Goal: Use online tool/utility: Utilize a website feature to perform a specific function

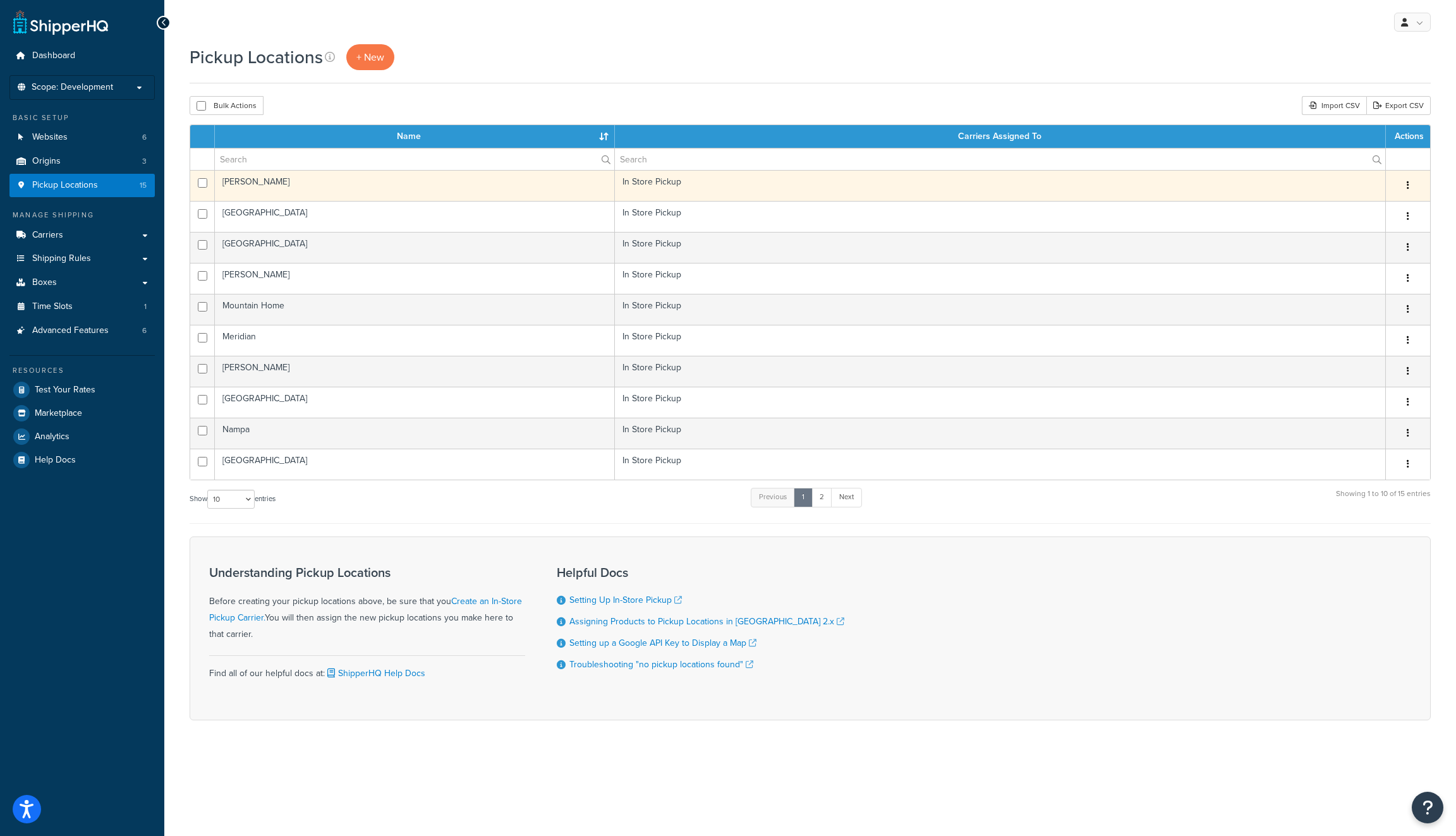
click at [287, 184] on td "Caldwell" at bounding box center [415, 185] width 400 height 31
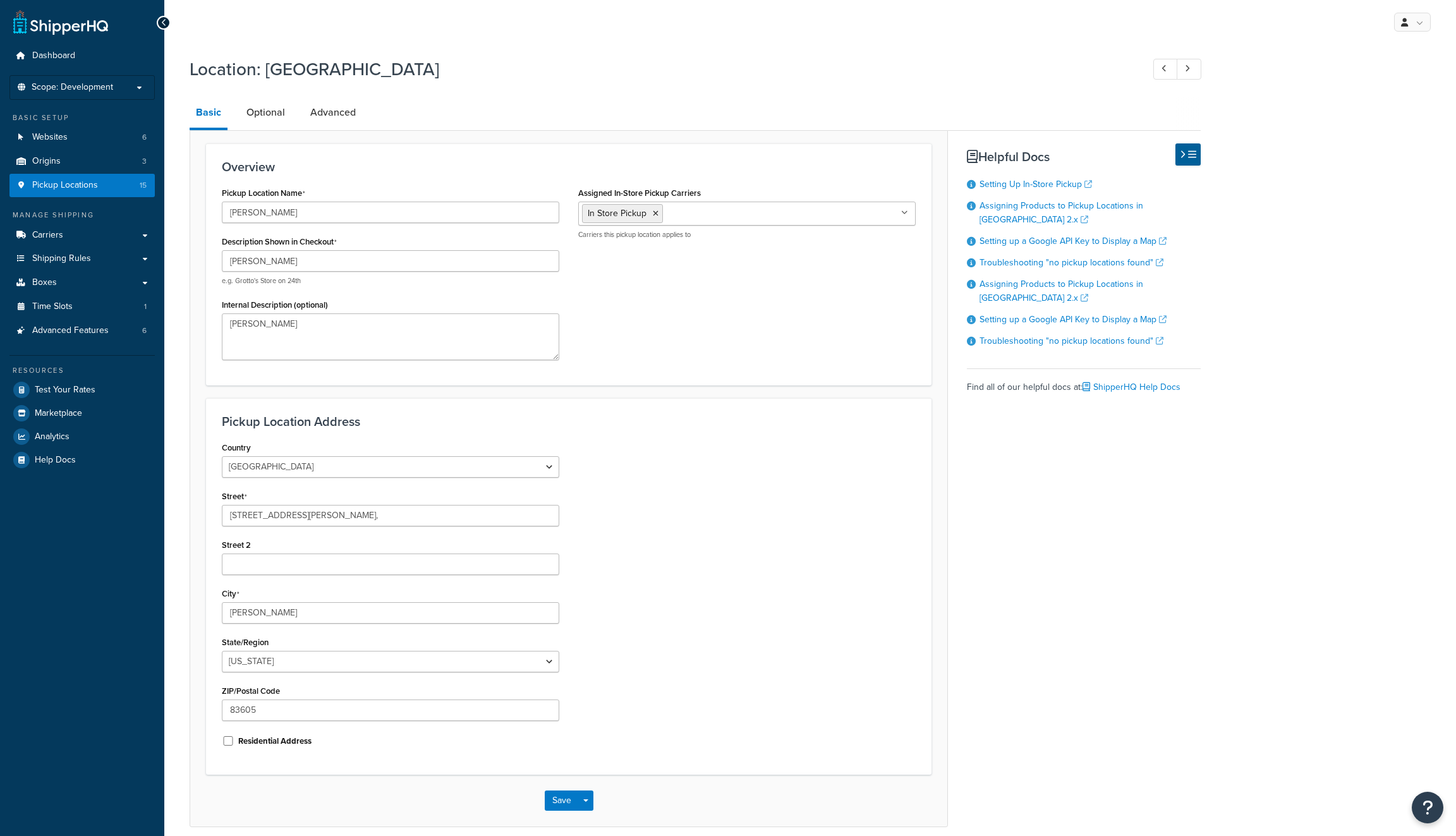
select select "12"
click at [706, 215] on ul "In Store Pickup" at bounding box center [747, 213] width 338 height 24
click at [686, 331] on div "Pickup Location Name Caldwell Description Shown in Checkout Caldwell e.g. Grott…" at bounding box center [569, 277] width 713 height 185
click at [83, 133] on link "Websites 6" at bounding box center [82, 138] width 146 height 24
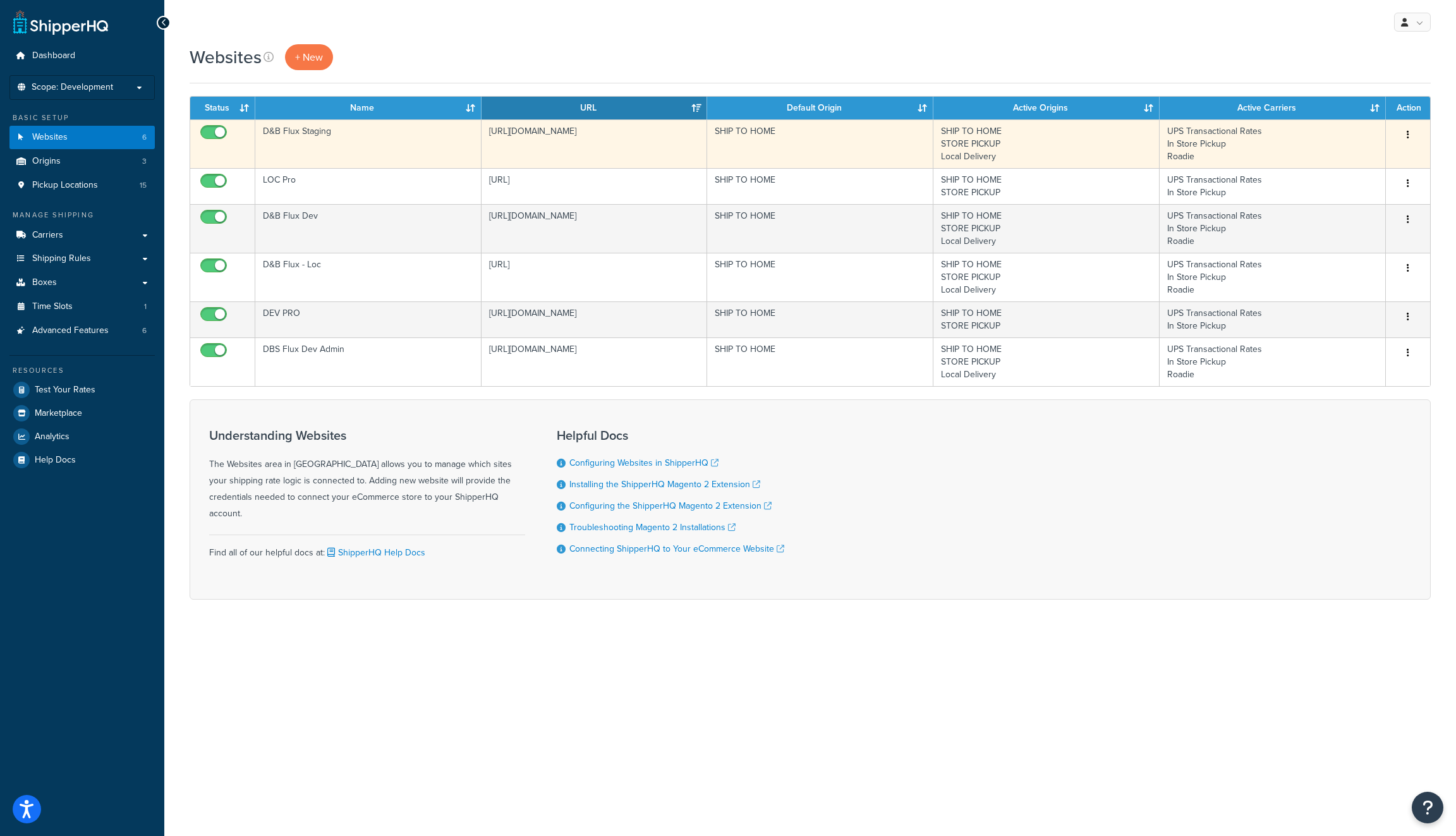
click at [1201, 160] on td "UPS Transactional Rates In Store Pickup Roadie" at bounding box center [1273, 143] width 227 height 49
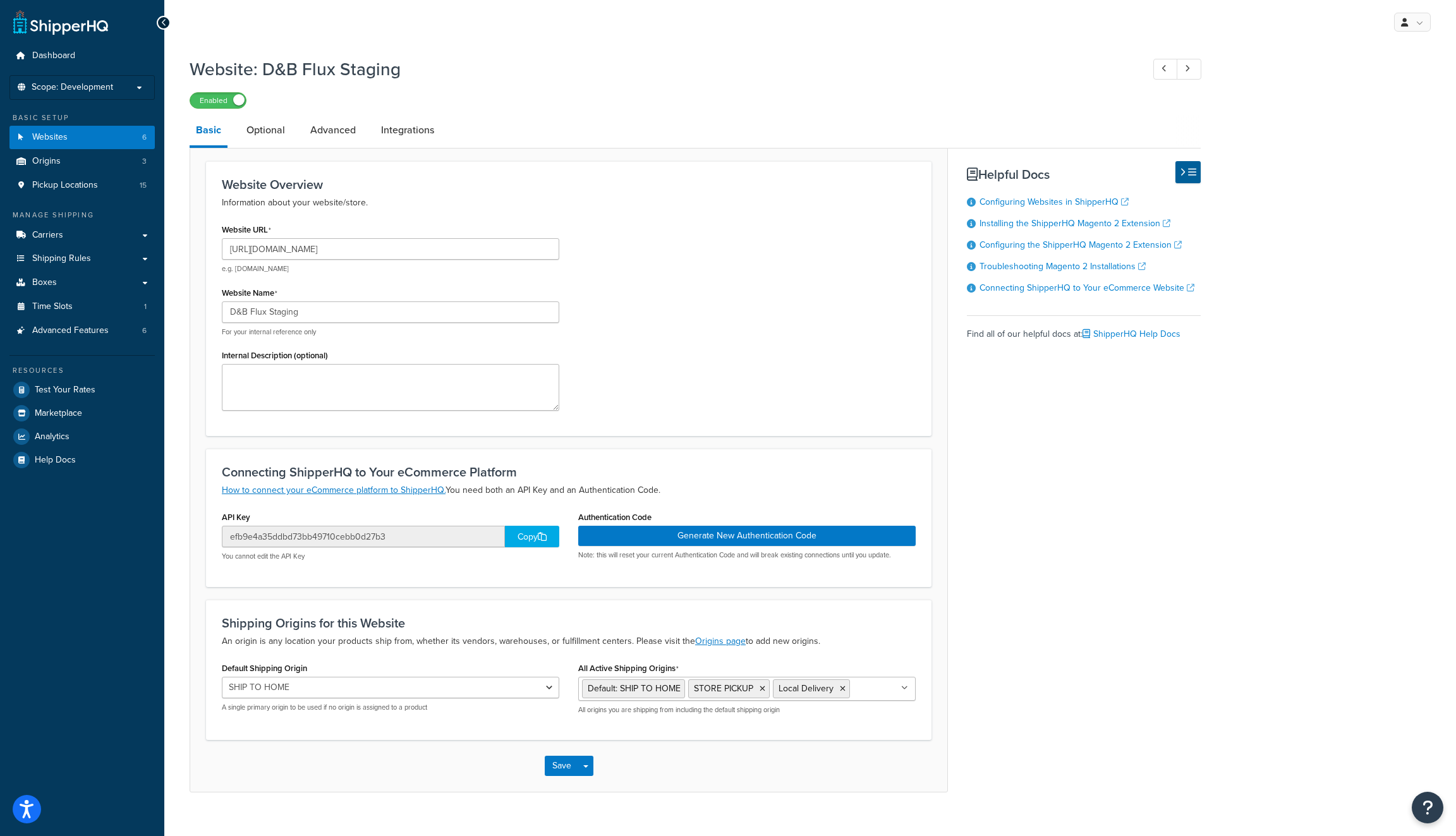
click at [879, 690] on ul "Default: SHIP TO HOME STORE PICKUP Local Delivery" at bounding box center [747, 688] width 338 height 24
click at [904, 614] on div "Shipping Origins for this Website An origin is any location your products ship …" at bounding box center [569, 669] width 726 height 140
click at [274, 131] on link "Optional" at bounding box center [265, 130] width 51 height 30
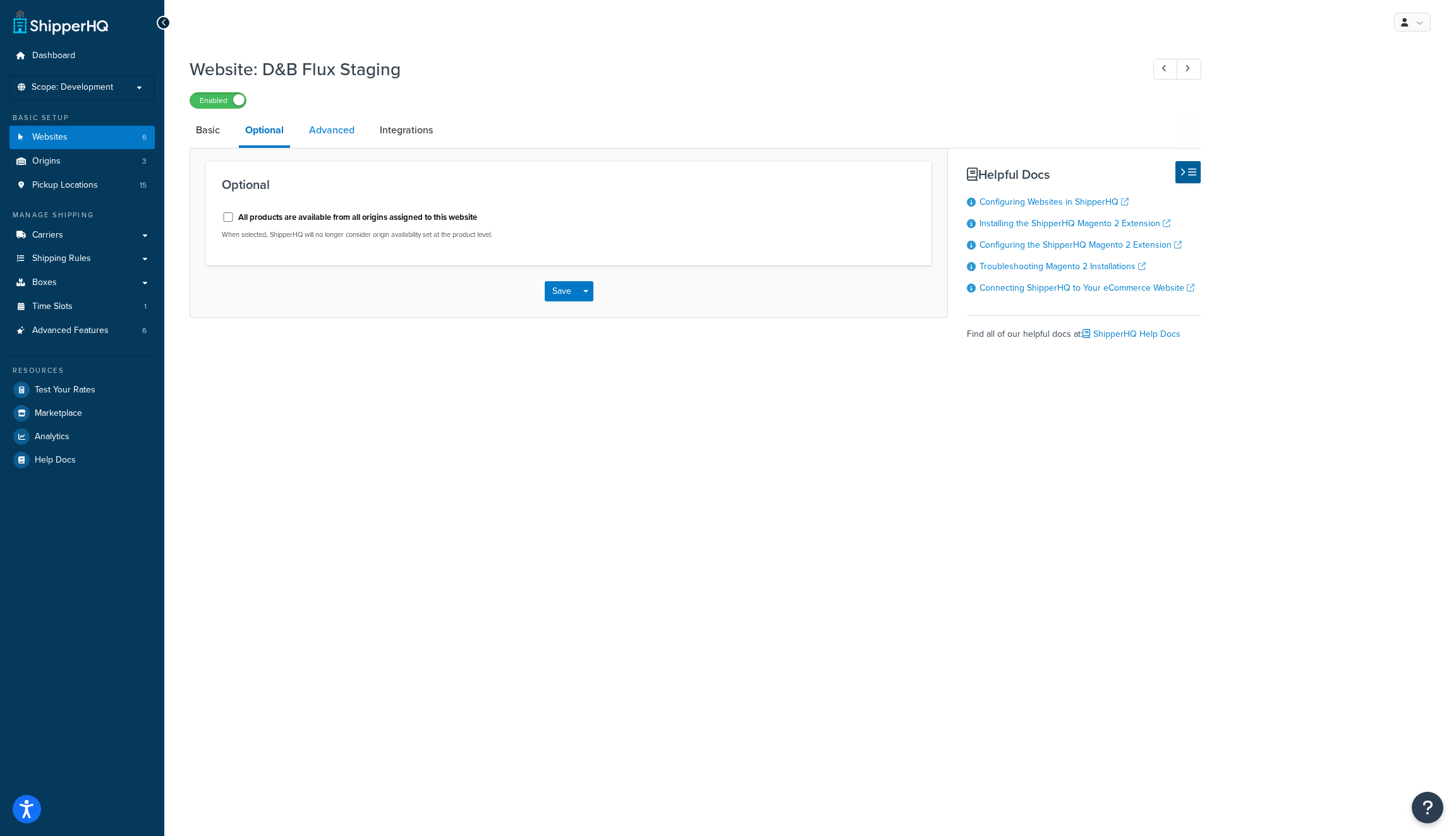
click at [339, 134] on link "Advanced" at bounding box center [332, 130] width 58 height 30
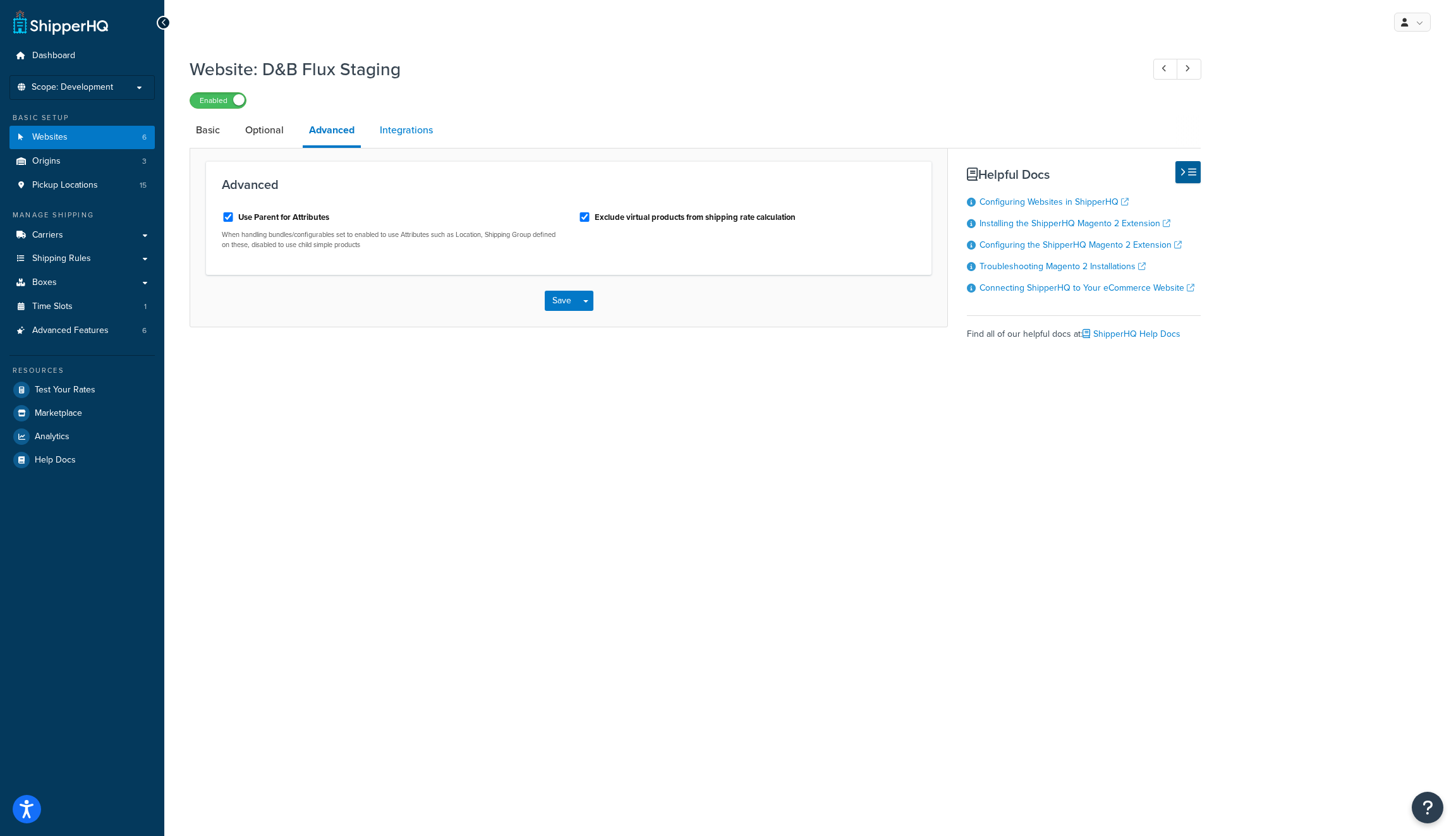
click at [413, 128] on link "Integrations" at bounding box center [406, 130] width 66 height 30
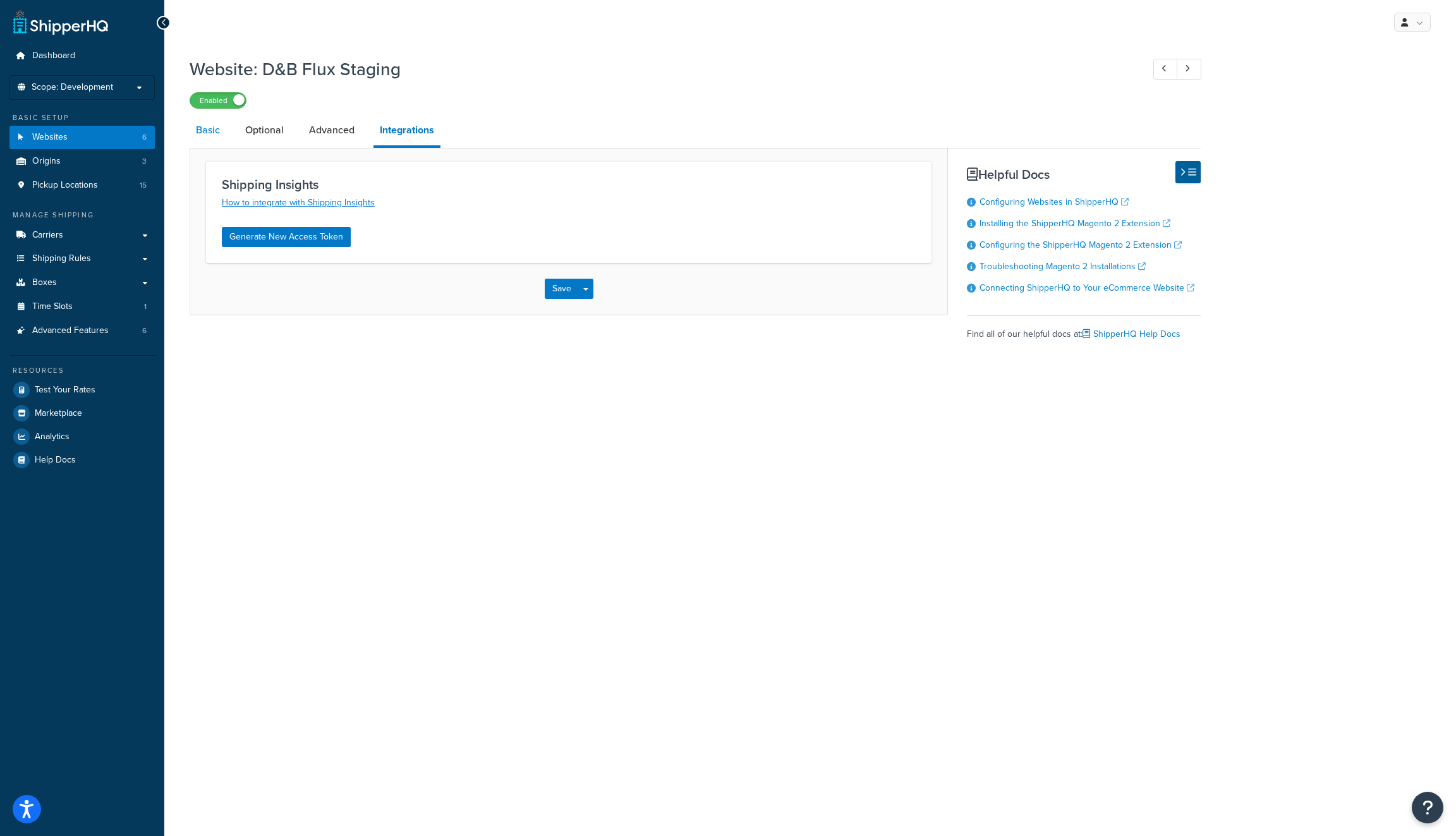
click at [207, 131] on link "Basic" at bounding box center [208, 130] width 37 height 30
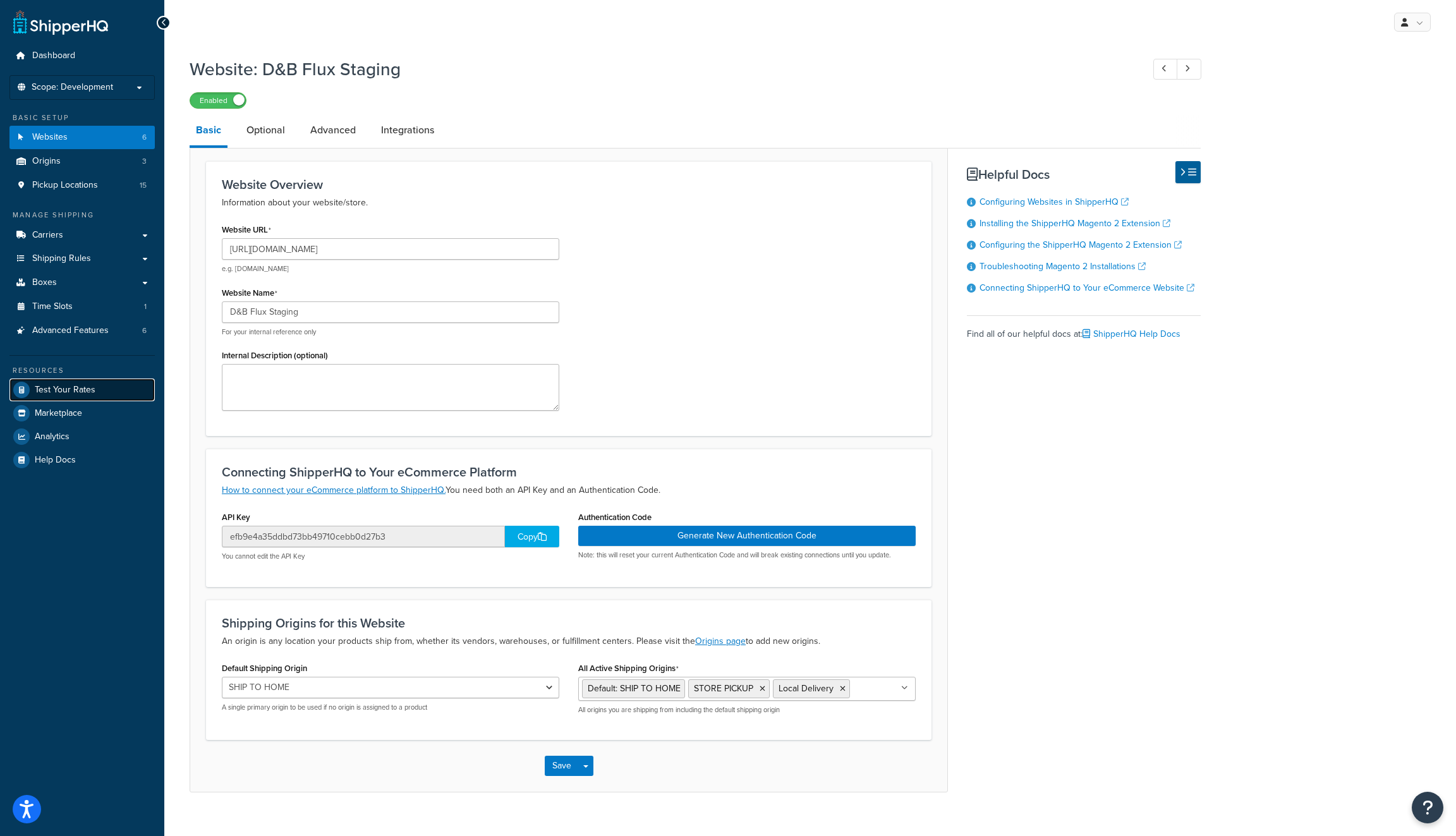
click at [97, 394] on link "Test Your Rates" at bounding box center [82, 390] width 146 height 23
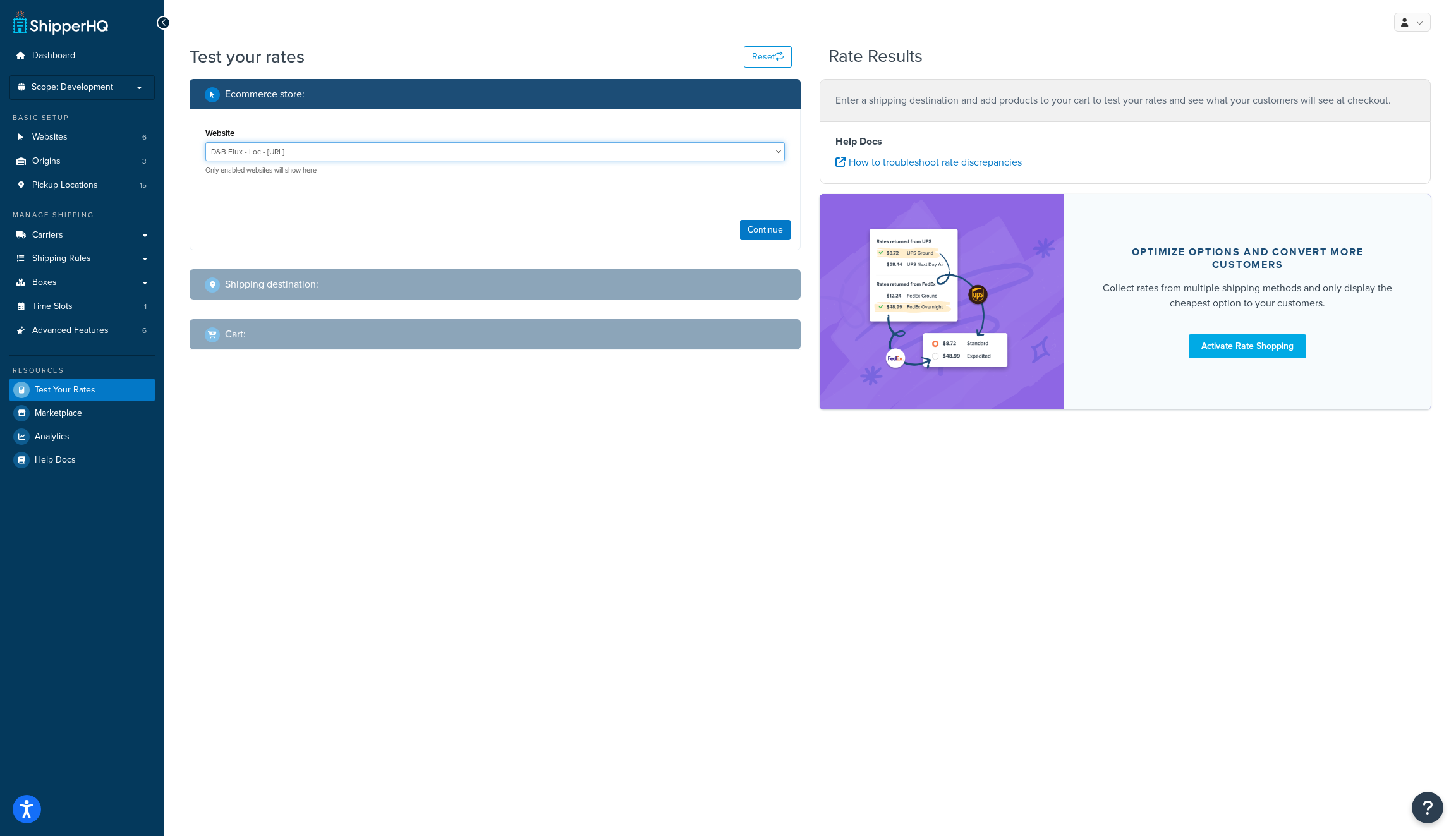
click at [392, 153] on select "D&B Flux - Loc - https://dbsupply-flux.binaryanvil.test/ D&B Flux Dev - https:/…" at bounding box center [495, 151] width 579 height 19
select select "efb9e4a35ddbd73bb49710cebb0d27b3"
click at [205, 143] on select "D&B Flux - Loc - https://dbsupply-flux.binaryanvil.test/ D&B Flux Dev - https:/…" at bounding box center [495, 151] width 579 height 19
click at [751, 233] on button "Continue" at bounding box center [765, 229] width 50 height 20
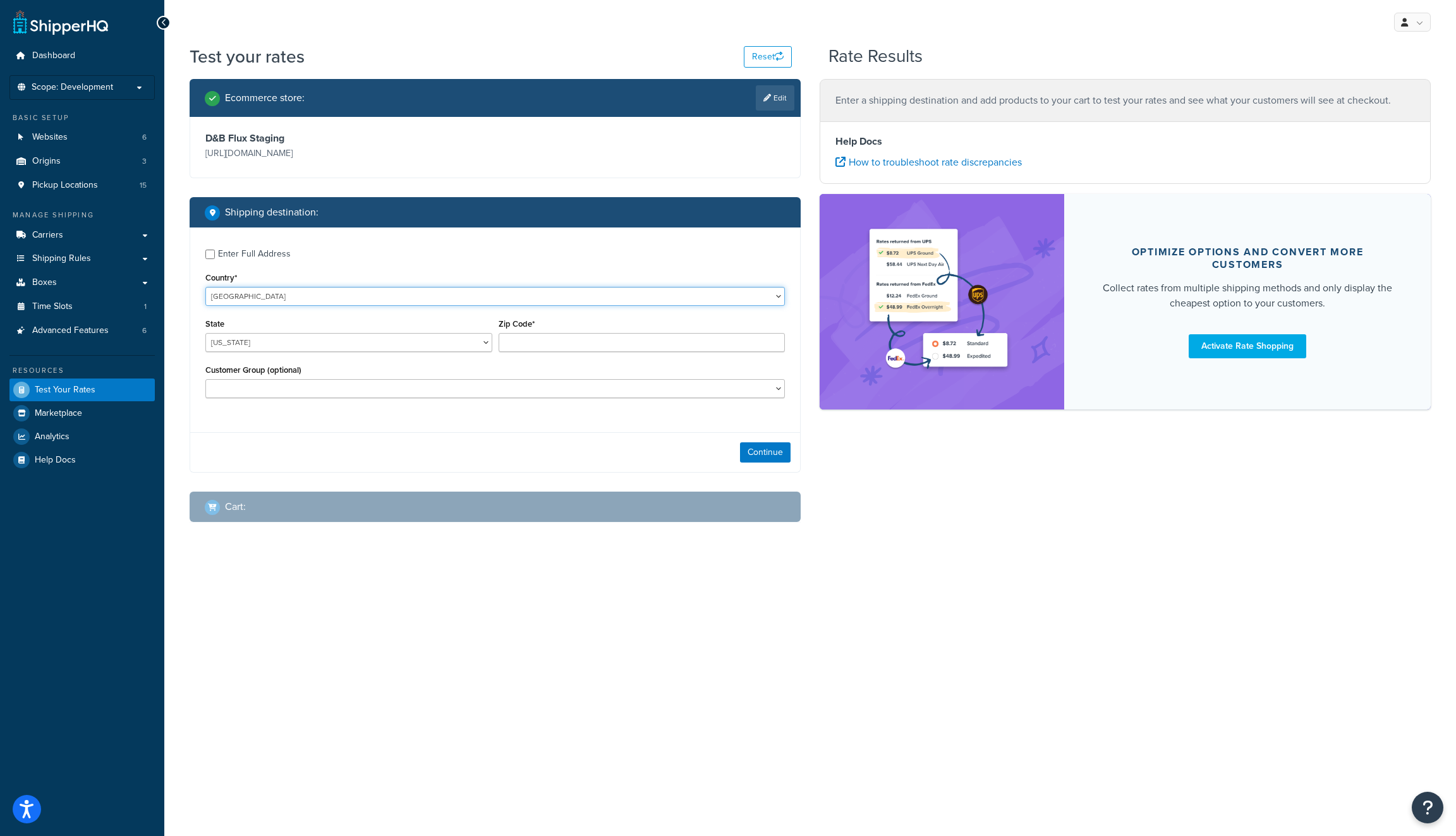
click at [489, 295] on select "United States United Kingdom Afghanistan Åland Islands Albania Algeria American…" at bounding box center [495, 295] width 579 height 19
click at [579, 352] on input "Zip Code*" at bounding box center [641, 342] width 287 height 19
type input "34567"
click at [762, 449] on button "Continue" at bounding box center [765, 452] width 50 height 20
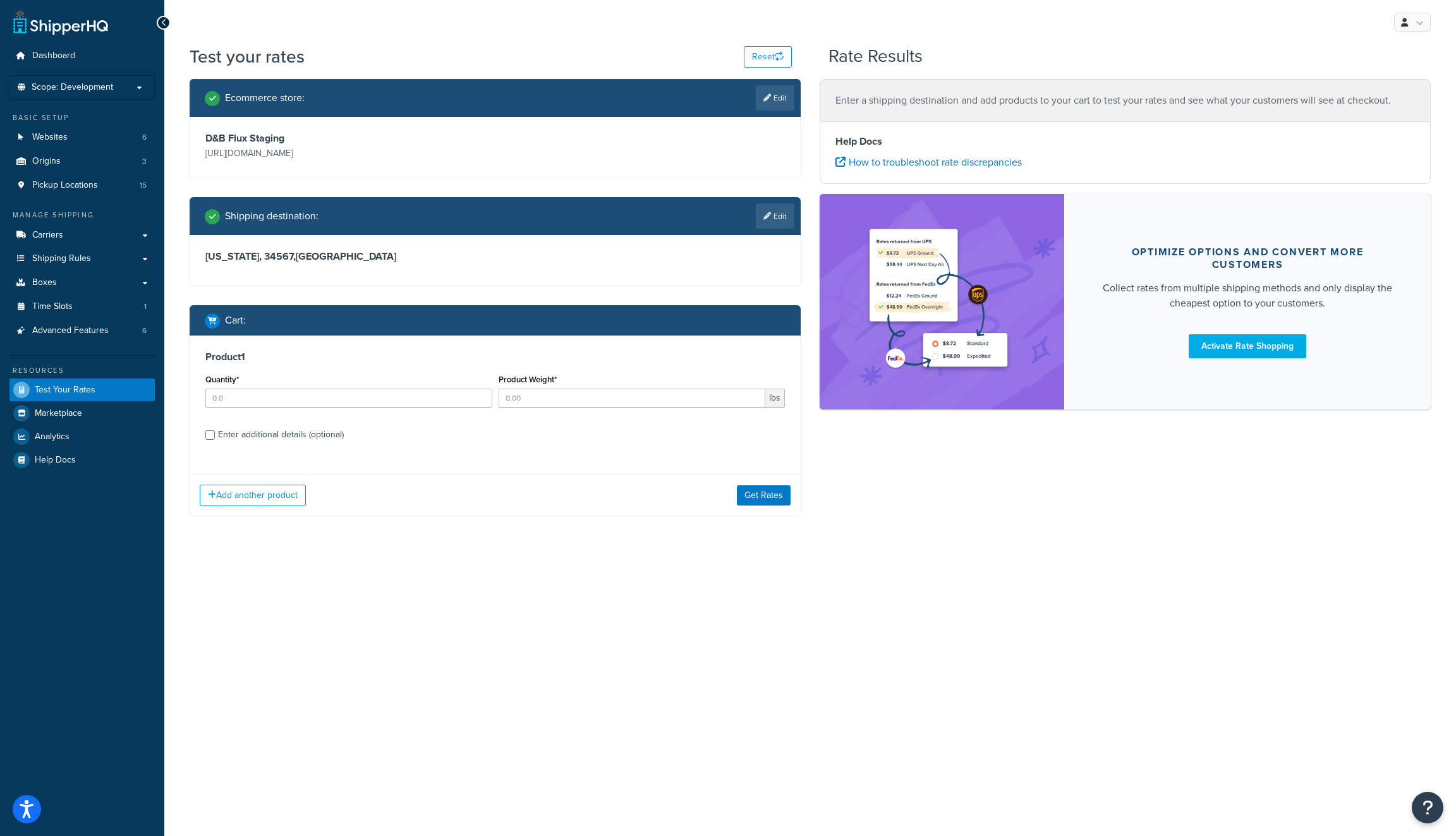
click at [312, 440] on div "Enter additional details (optional)" at bounding box center [280, 435] width 126 height 18
click at [215, 440] on input "Enter additional details (optional)" at bounding box center [210, 435] width 10 height 10
checkbox input "true"
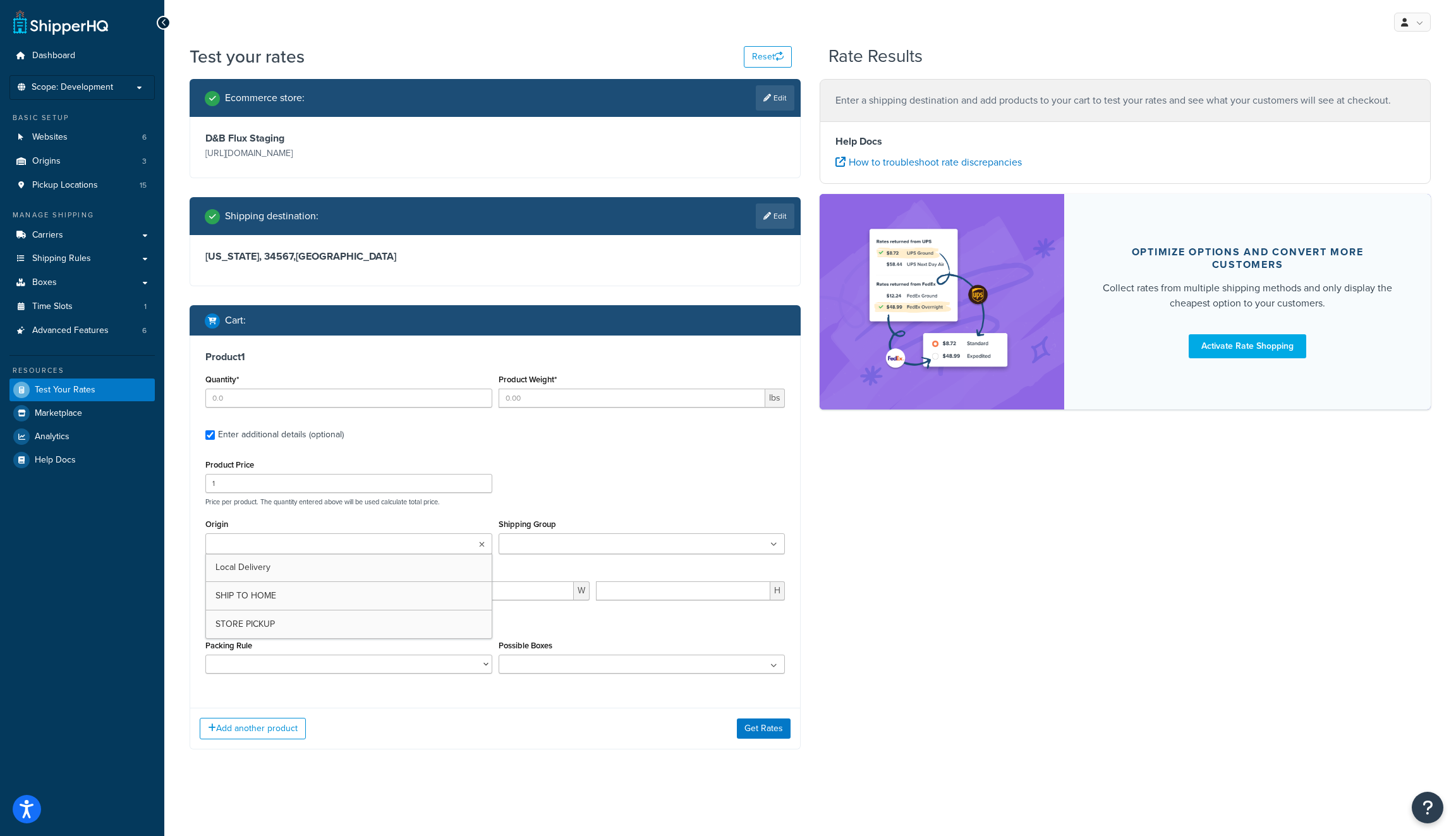
click at [312, 549] on ul at bounding box center [348, 544] width 287 height 21
click at [395, 405] on input "Quantity*" at bounding box center [348, 398] width 287 height 19
type input "1"
click at [645, 405] on input "Product Weight*" at bounding box center [631, 398] width 267 height 19
type input "1"
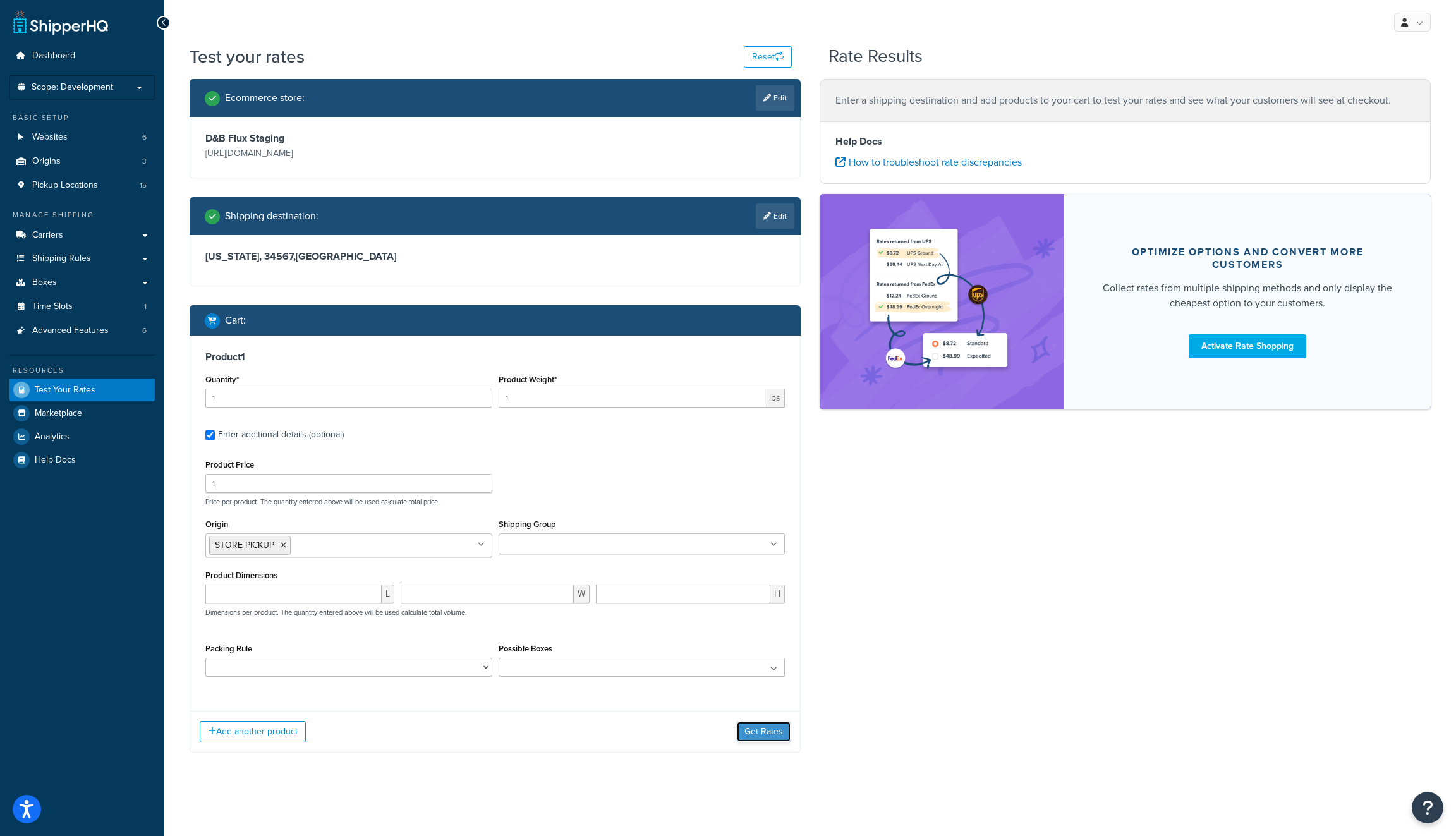
click at [762, 739] on button "Get Rates" at bounding box center [763, 731] width 54 height 20
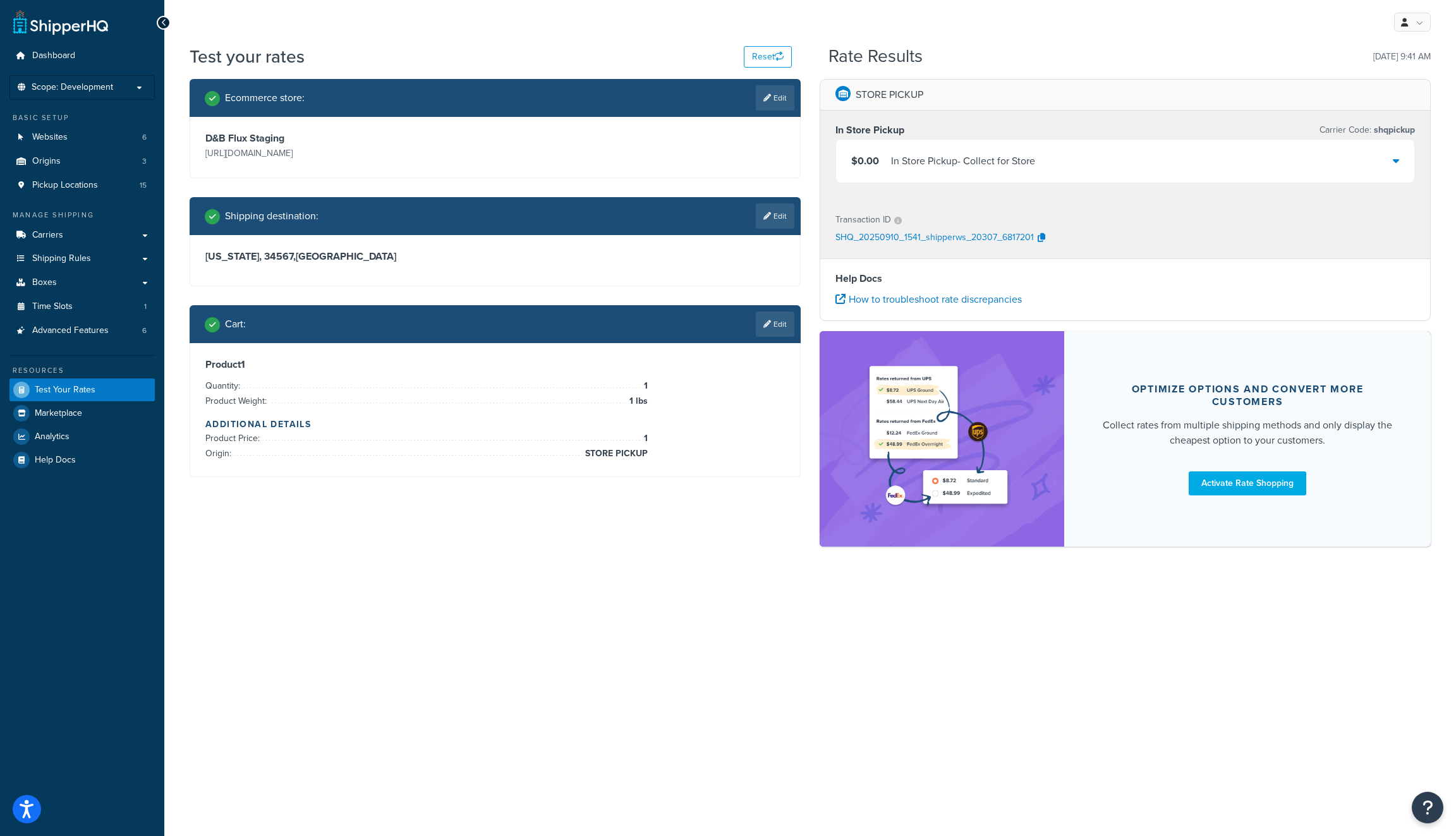
click at [1338, 161] on div "$0.00 In Store Pickup - Collect for Store" at bounding box center [1125, 160] width 579 height 43
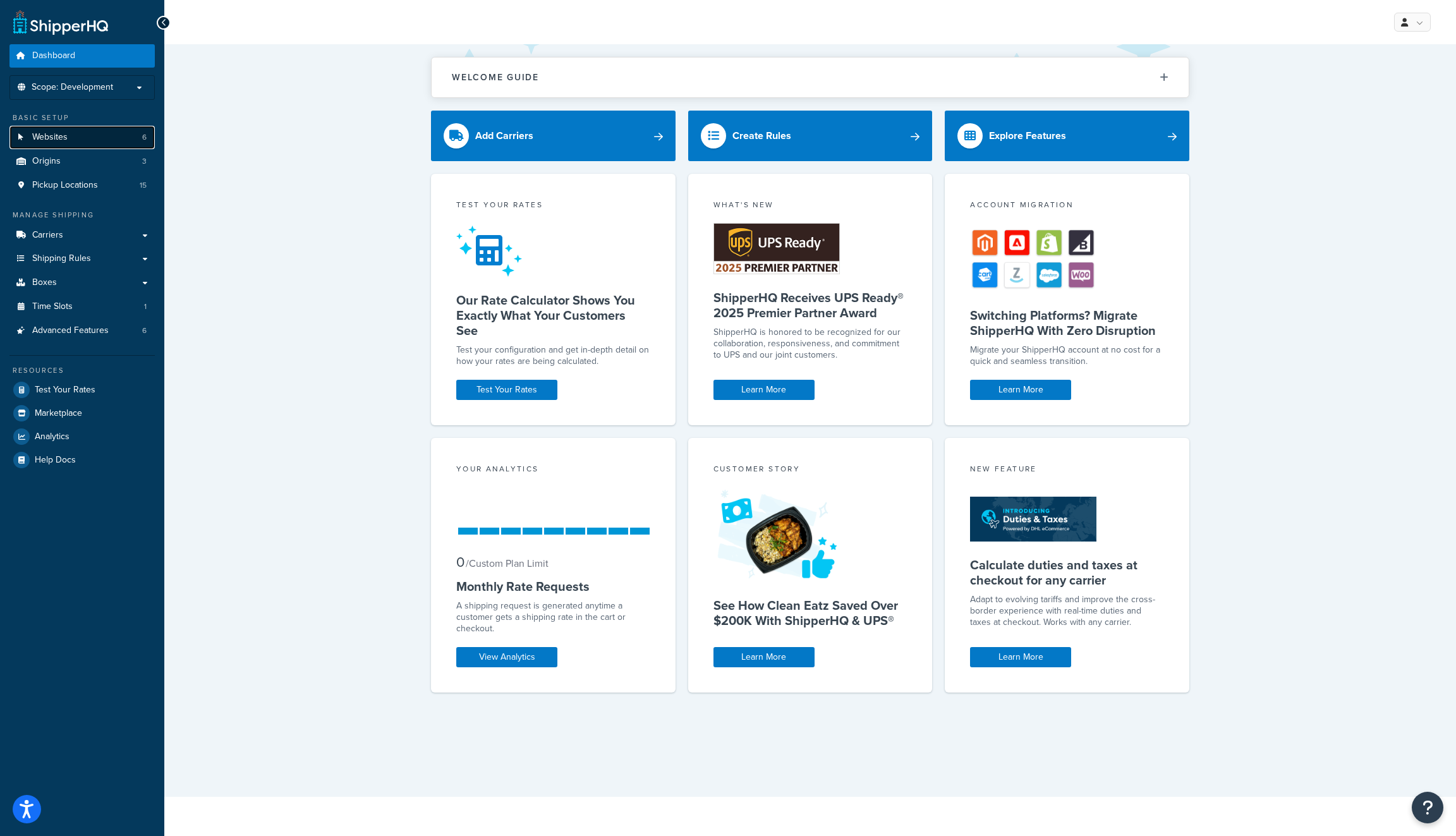
click at [88, 138] on link "Websites 6" at bounding box center [82, 138] width 146 height 24
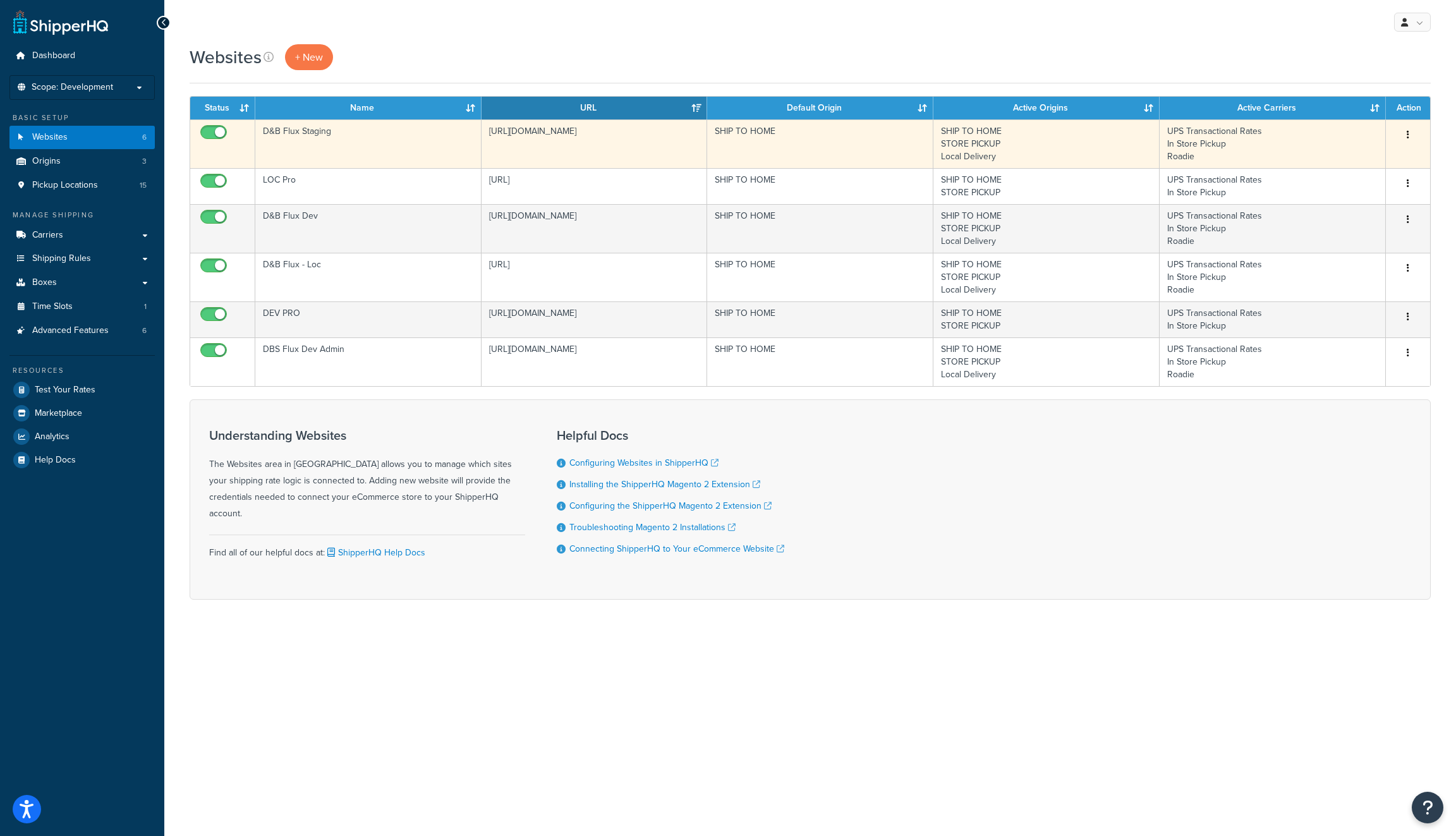
click at [839, 145] on td "SHIP TO HOME" at bounding box center [820, 143] width 227 height 49
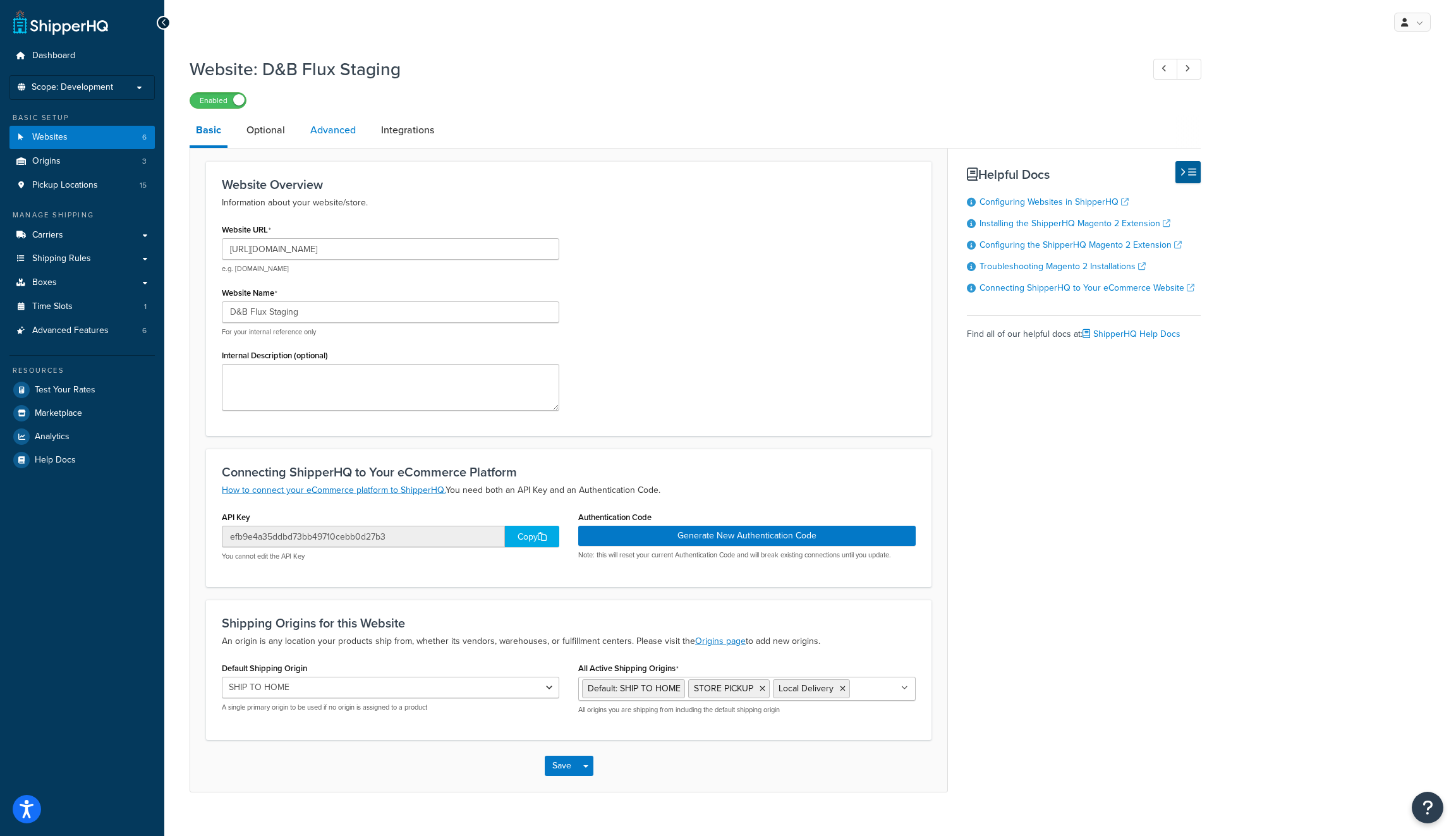
click at [347, 131] on link "Advanced" at bounding box center [333, 130] width 58 height 30
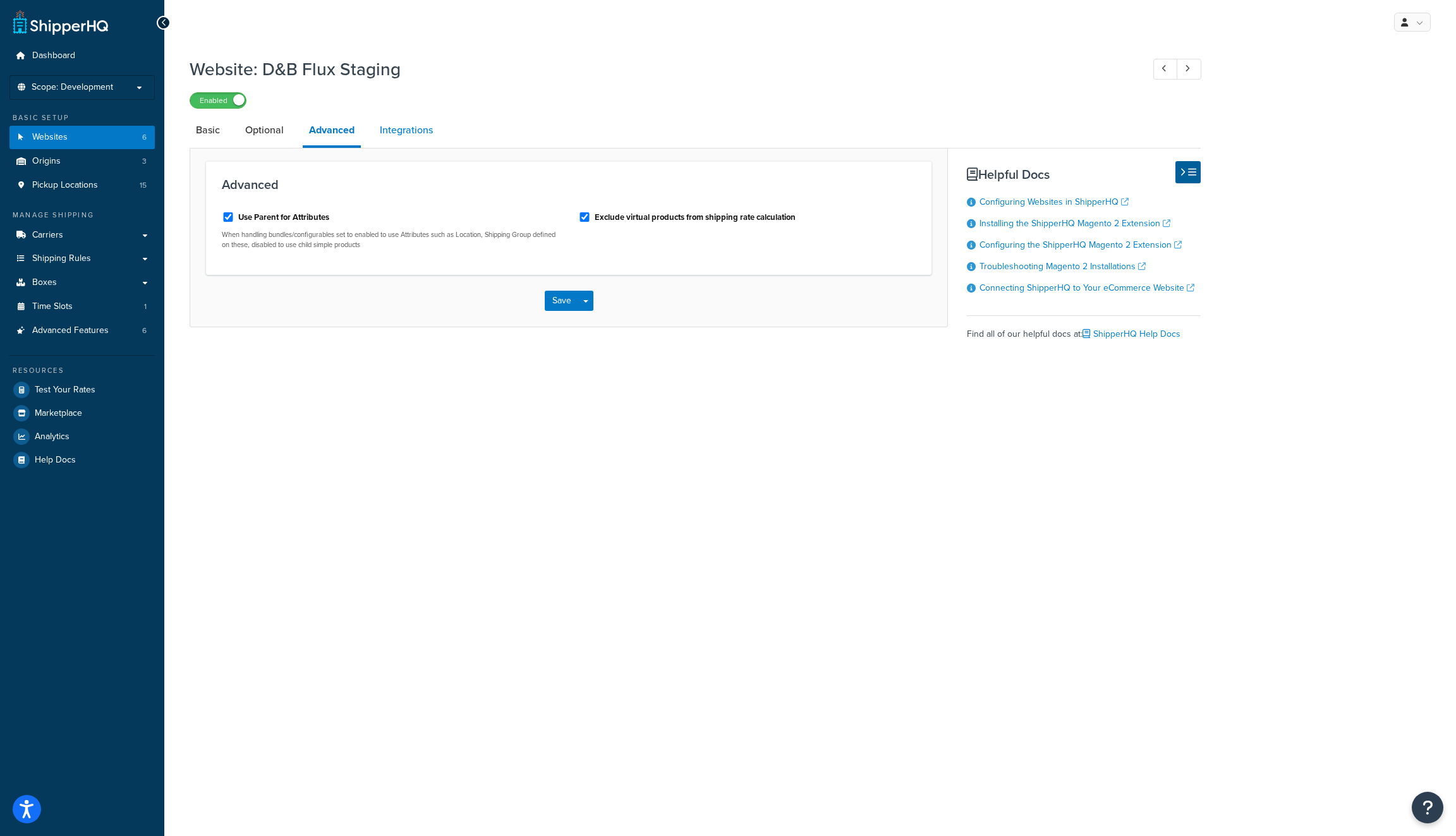
click at [431, 131] on link "Integrations" at bounding box center [406, 130] width 66 height 30
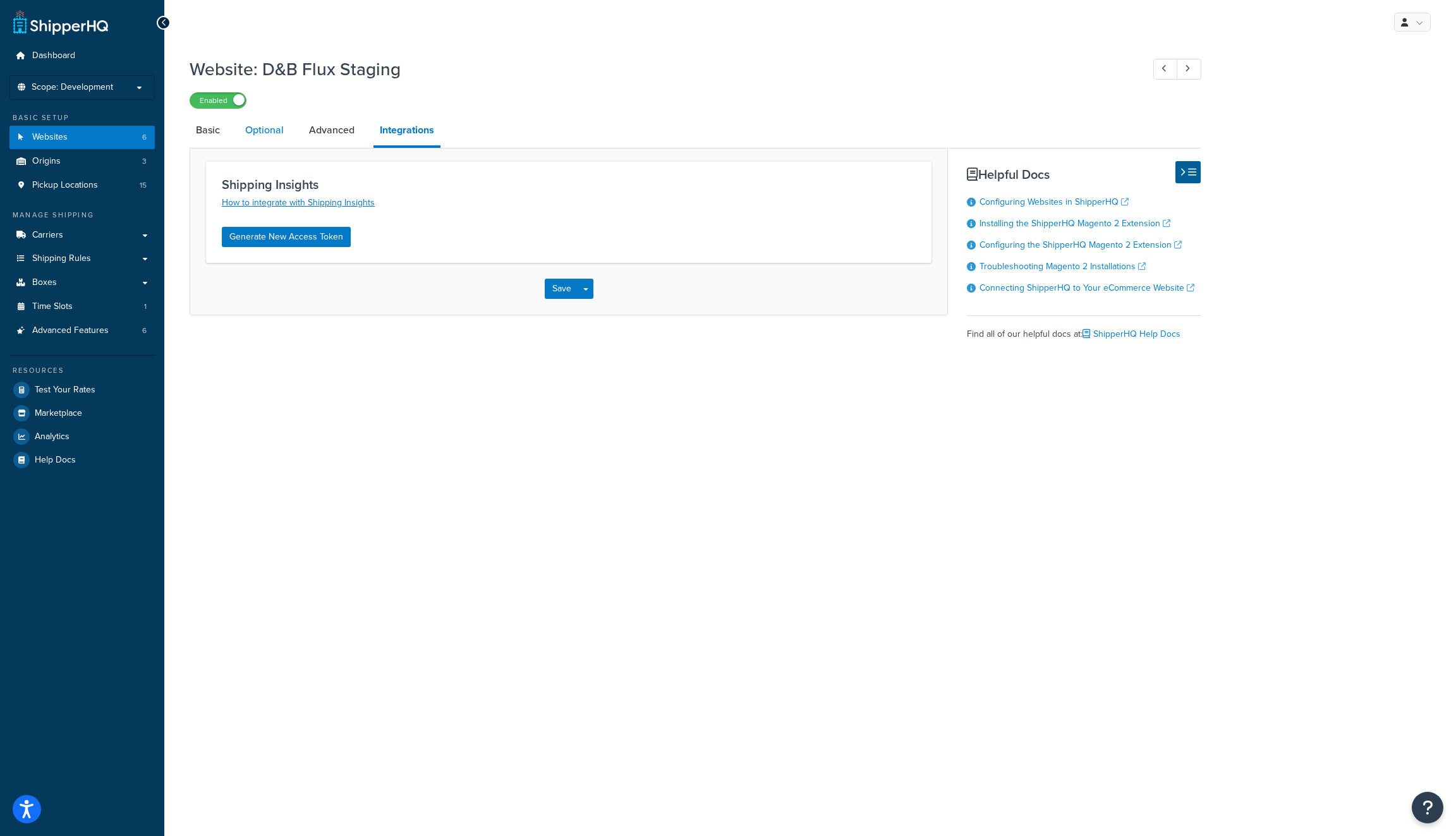
click at [269, 138] on link "Optional" at bounding box center [265, 130] width 51 height 30
